Goal: Task Accomplishment & Management: Complete application form

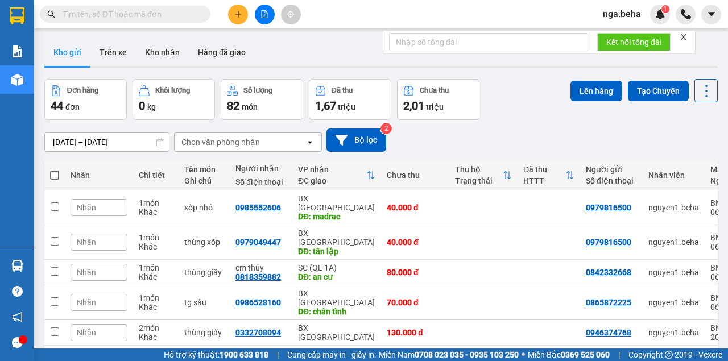
click at [118, 11] on input "text" at bounding box center [130, 14] width 134 height 13
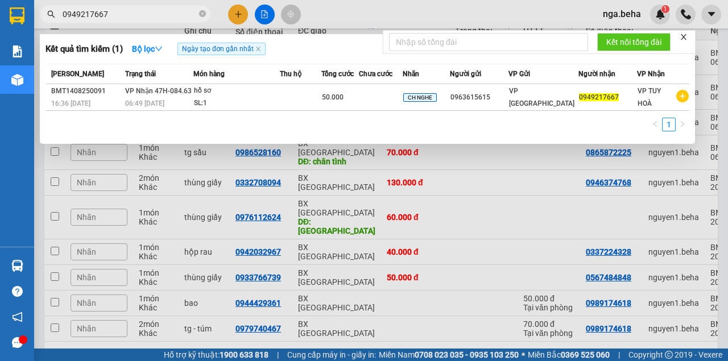
click at [130, 10] on input "0949217667" at bounding box center [130, 14] width 134 height 13
paste input "7242761"
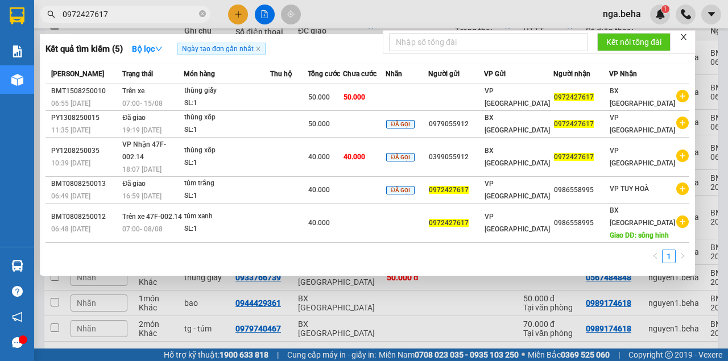
click at [118, 16] on input "0972427617" at bounding box center [130, 14] width 134 height 13
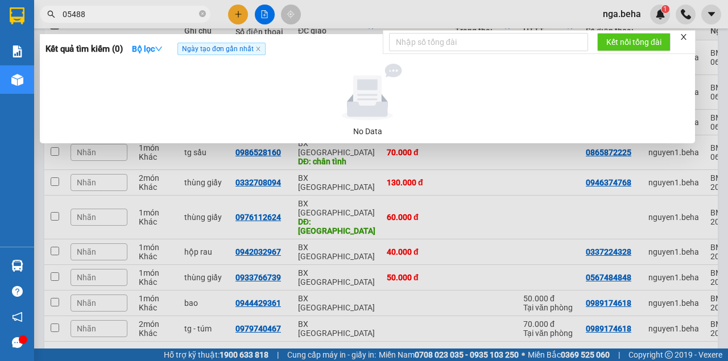
click at [86, 11] on input "05488" at bounding box center [130, 14] width 134 height 13
drag, startPoint x: 136, startPoint y: 163, endPoint x: 80, endPoint y: 120, distance: 70.6
click at [135, 161] on div at bounding box center [364, 180] width 728 height 361
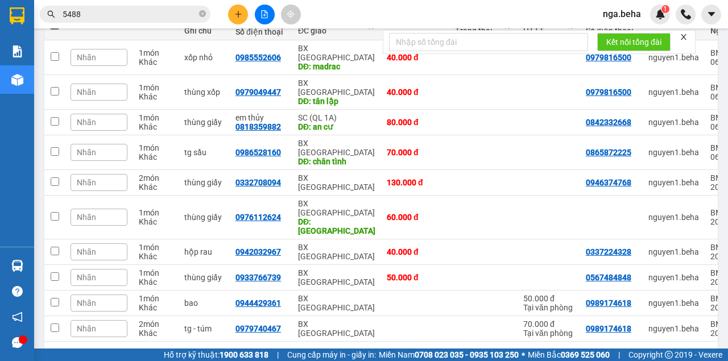
click at [120, 16] on input "5488" at bounding box center [130, 14] width 134 height 13
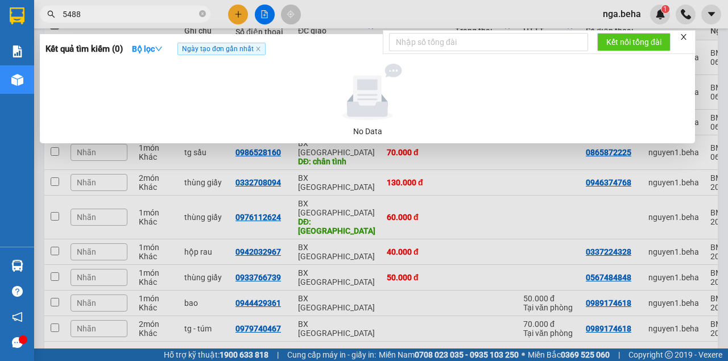
click at [120, 16] on input "5488" at bounding box center [130, 14] width 134 height 13
paste input "0919432406"
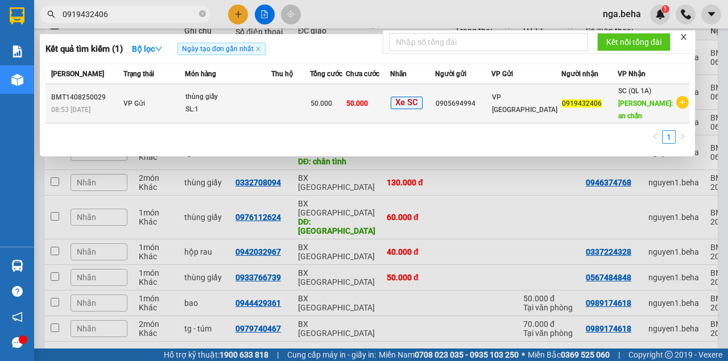
type input "0919432406"
click at [330, 102] on span "50.000" at bounding box center [321, 103] width 22 height 8
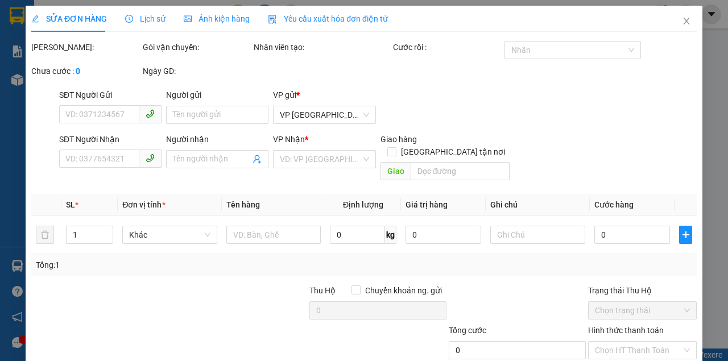
type input "0905694994"
type input "0919432406"
type input "an chấn"
type input "50.000"
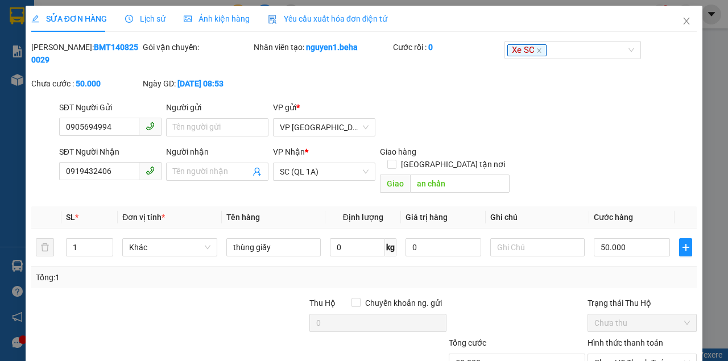
click at [203, 16] on span "Ảnh kiện hàng" at bounding box center [217, 18] width 66 height 9
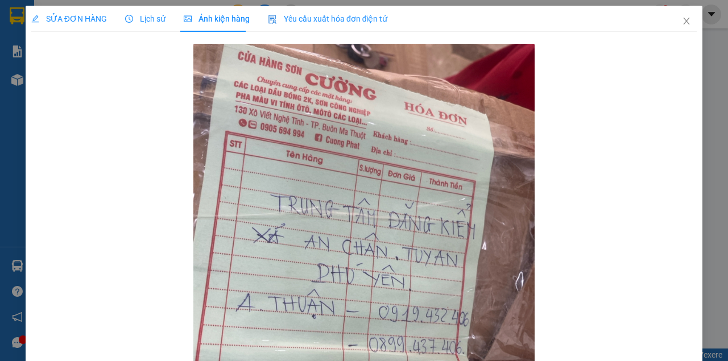
click at [151, 24] on div "Lịch sử" at bounding box center [145, 19] width 40 height 13
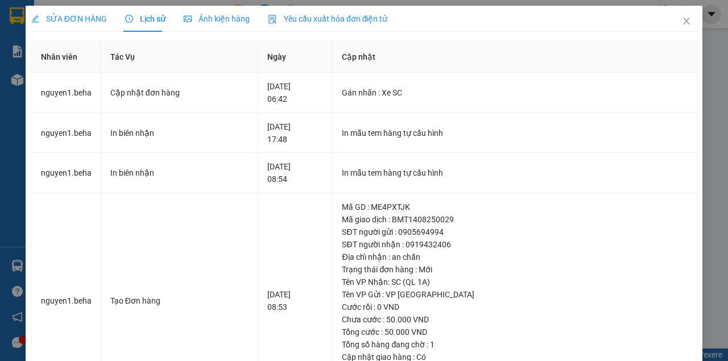
click at [229, 22] on span "Ảnh kiện hàng" at bounding box center [217, 18] width 66 height 9
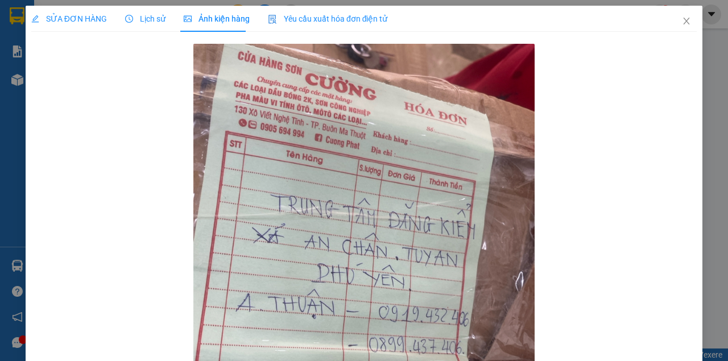
click at [78, 25] on div "SỬA ĐƠN HÀNG" at bounding box center [69, 19] width 76 height 26
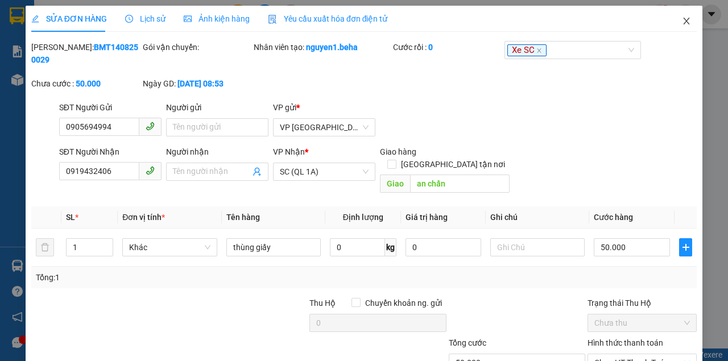
click at [681, 20] on icon "close" at bounding box center [685, 20] width 9 height 9
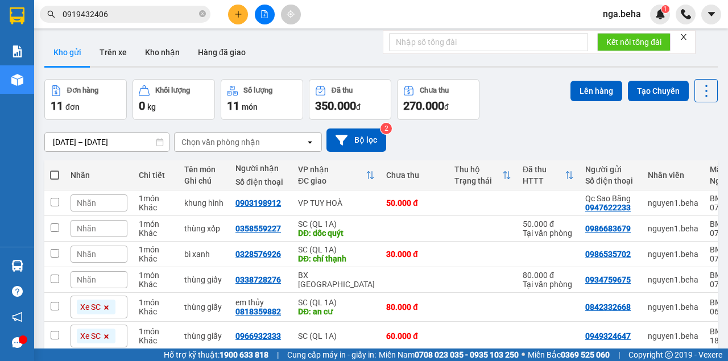
click at [159, 17] on input "0919432406" at bounding box center [130, 14] width 134 height 13
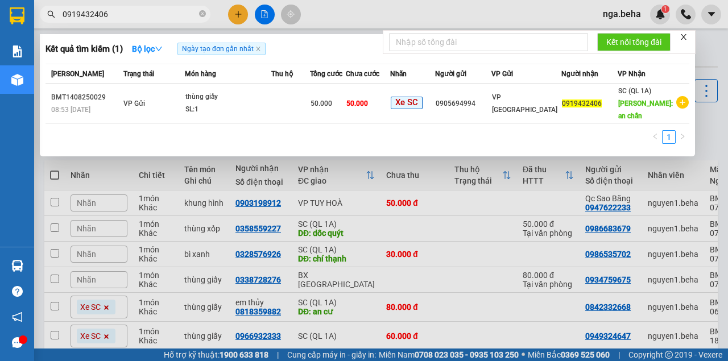
click at [159, 17] on input "0919432406" at bounding box center [130, 14] width 134 height 13
paste input "05273311"
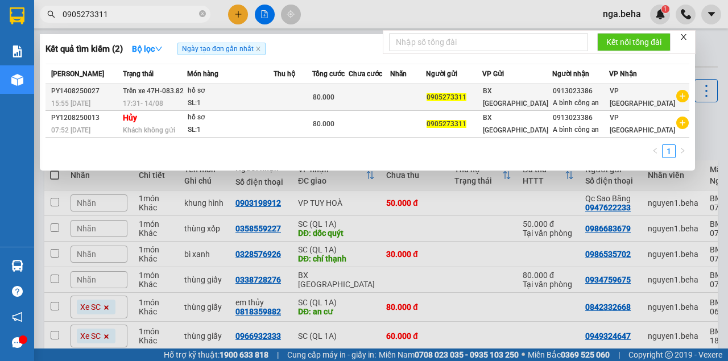
click at [606, 98] on div "A bình công an" at bounding box center [580, 103] width 56 height 12
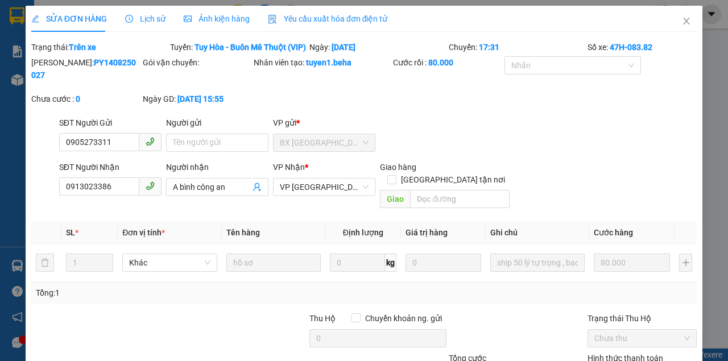
click at [213, 23] on span "Ảnh kiện hàng" at bounding box center [217, 18] width 66 height 9
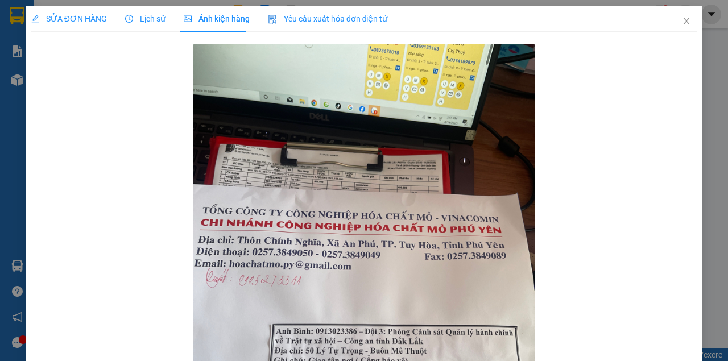
click at [539, 197] on div at bounding box center [363, 271] width 665 height 461
click at [523, 189] on img at bounding box center [363, 271] width 341 height 455
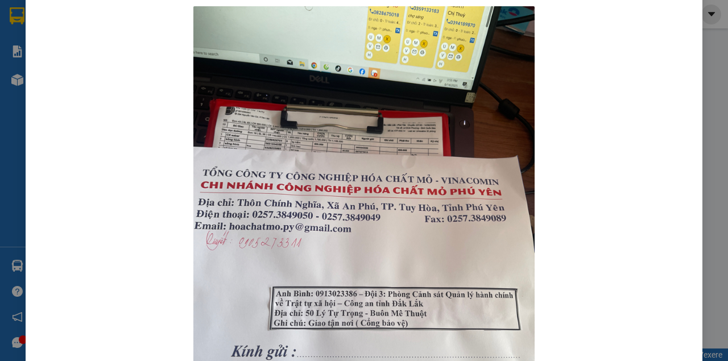
scroll to position [114, 0]
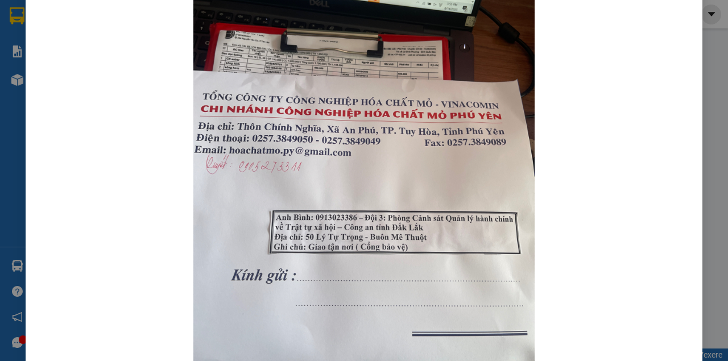
click at [570, 267] on div at bounding box center [363, 157] width 665 height 461
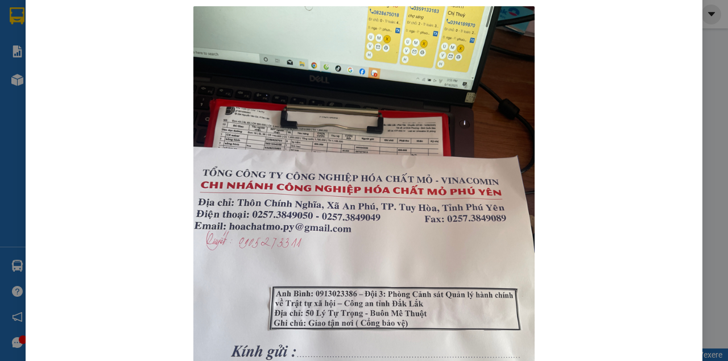
scroll to position [0, 0]
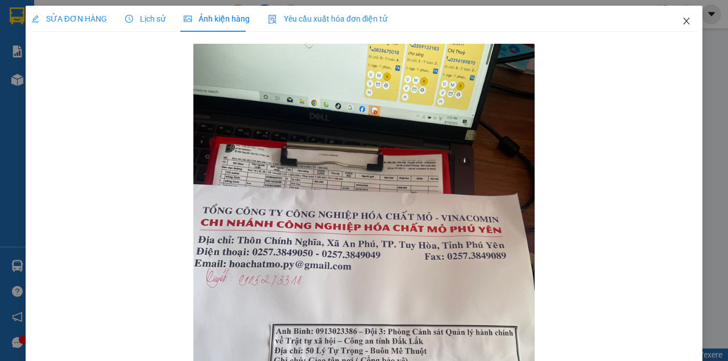
click at [683, 19] on icon "close" at bounding box center [686, 21] width 6 height 7
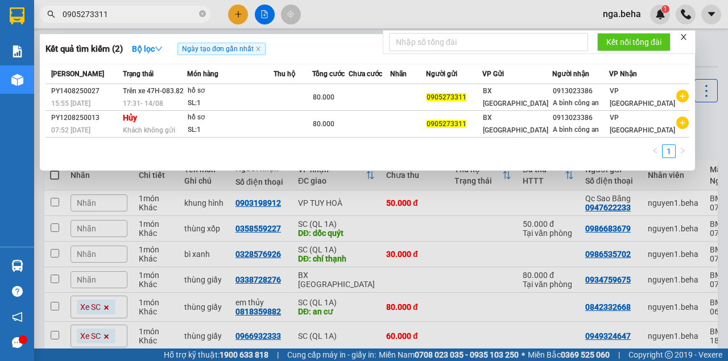
click at [155, 15] on input "0905273311" at bounding box center [130, 14] width 134 height 13
paste input "87755547"
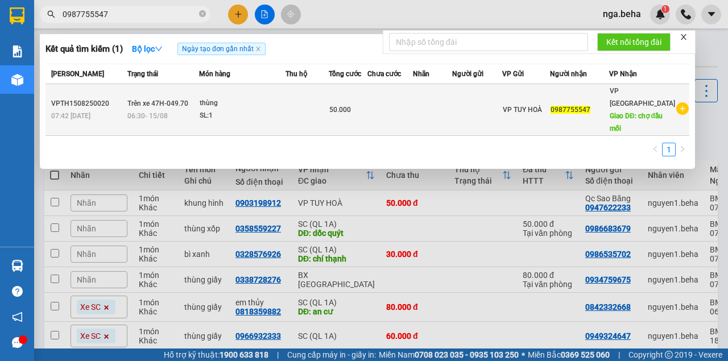
type input "0987755547"
click at [314, 109] on td at bounding box center [306, 110] width 43 height 52
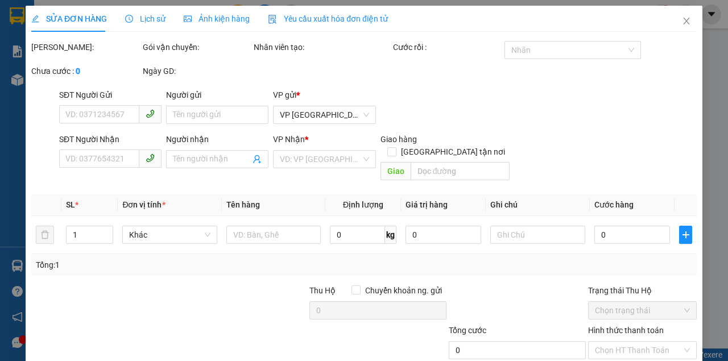
type input "0987755547"
type input "chợ đầu mối"
type input "50.000"
type input "0"
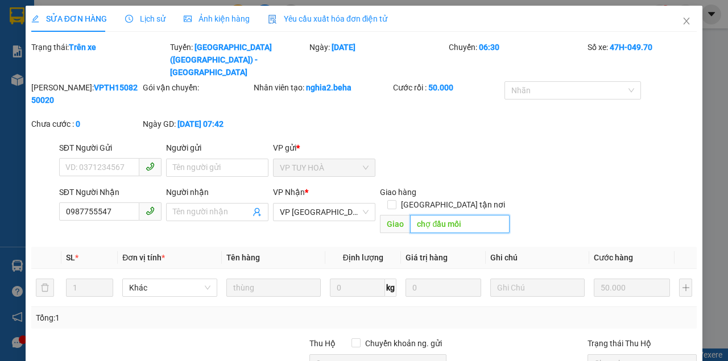
click at [421, 215] on input "chợ đầu mối" at bounding box center [459, 224] width 99 height 18
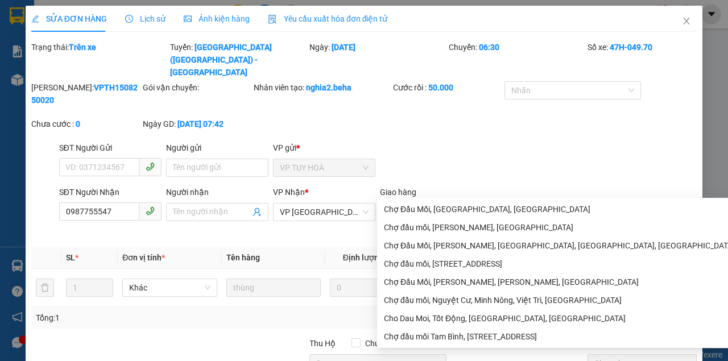
click at [617, 115] on div "[PERSON_NAME]: VPTH1508250020 Gói vận chuyển: Nhân viên tạo: nghia2.beha Cước r…" at bounding box center [363, 111] width 667 height 60
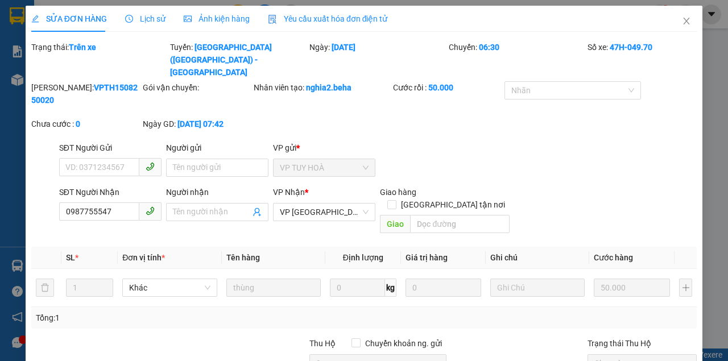
scroll to position [89, 0]
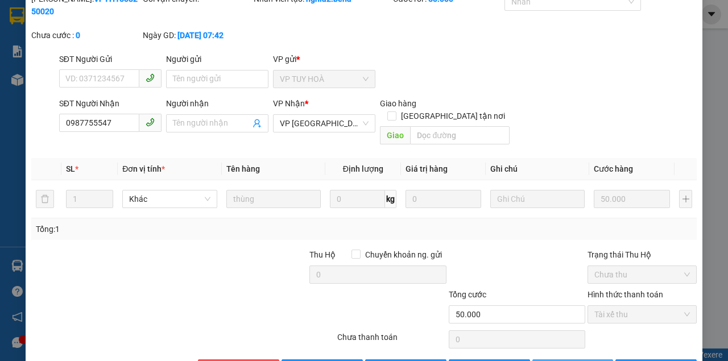
click at [547, 360] on icon "save" at bounding box center [545, 368] width 8 height 8
